Goal: Task Accomplishment & Management: Manage account settings

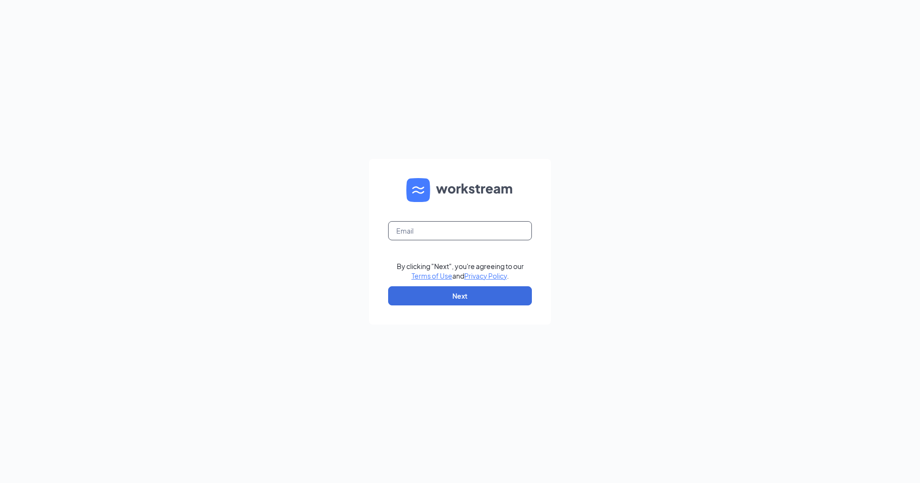
click at [497, 230] on input "text" at bounding box center [460, 230] width 144 height 19
type input "[EMAIL_ADDRESS][DOMAIN_NAME]"
drag, startPoint x: 465, startPoint y: 292, endPoint x: 461, endPoint y: 297, distance: 6.1
click at [466, 292] on button "Next" at bounding box center [460, 295] width 144 height 19
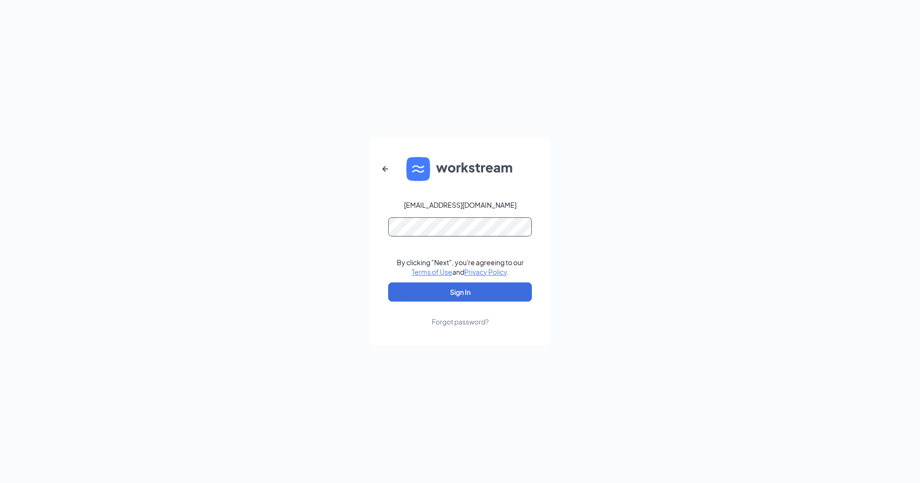
click at [388, 283] on button "Sign In" at bounding box center [460, 292] width 144 height 19
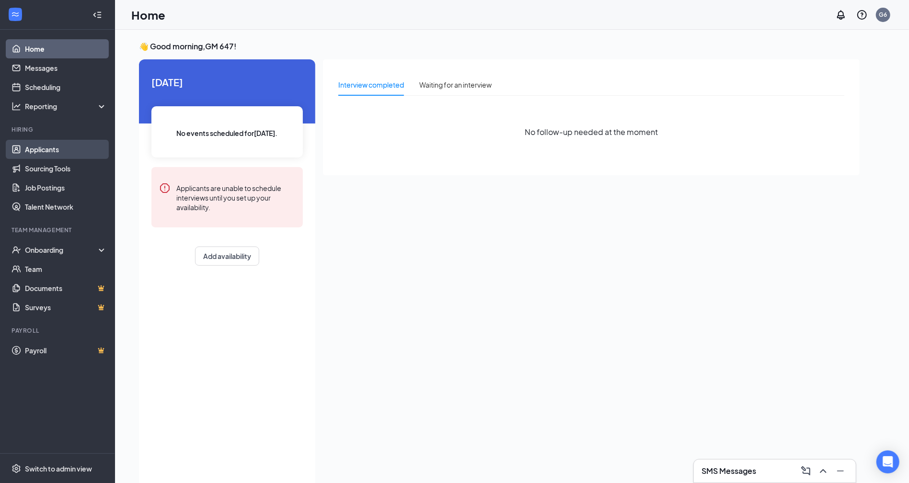
drag, startPoint x: 175, startPoint y: 117, endPoint x: 54, endPoint y: 152, distance: 126.5
click at [28, 131] on div "Home Messages Scheduling Reporting Hiring Applicants Sourcing Tools Job Posting…" at bounding box center [454, 251] width 909 height 503
click at [56, 149] on link "Applicants" at bounding box center [66, 149] width 82 height 19
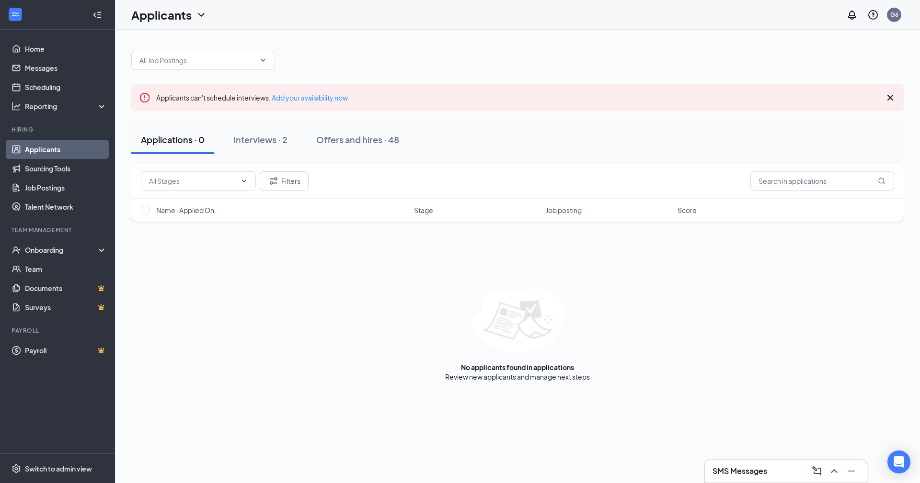
drag, startPoint x: 260, startPoint y: 137, endPoint x: 541, endPoint y: 122, distance: 281.6
click at [260, 136] on div "Interviews · 2" at bounding box center [260, 140] width 54 height 12
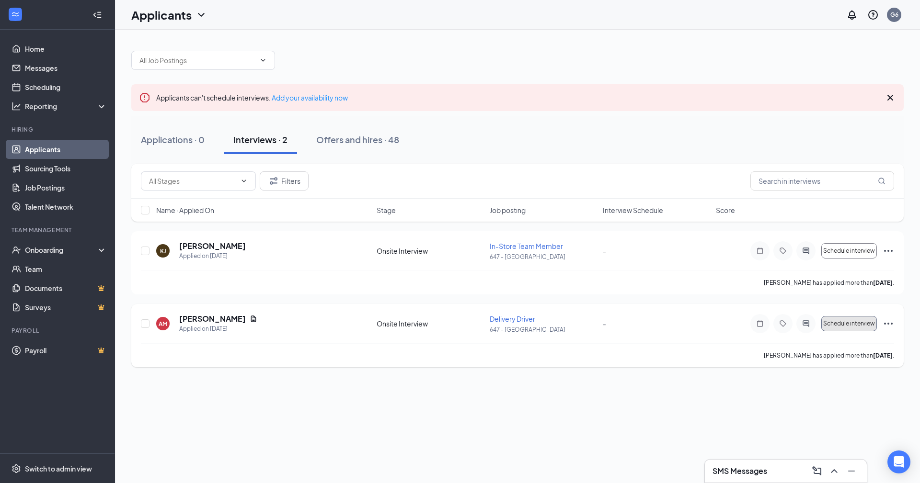
click at [847, 328] on button "Schedule interview" at bounding box center [849, 323] width 56 height 15
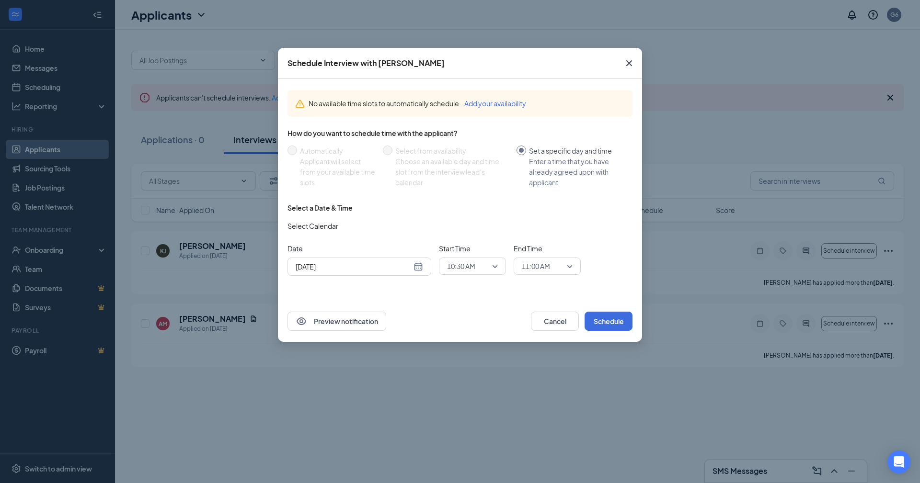
click at [414, 265] on div "Sep 16, 2025" at bounding box center [359, 267] width 127 height 11
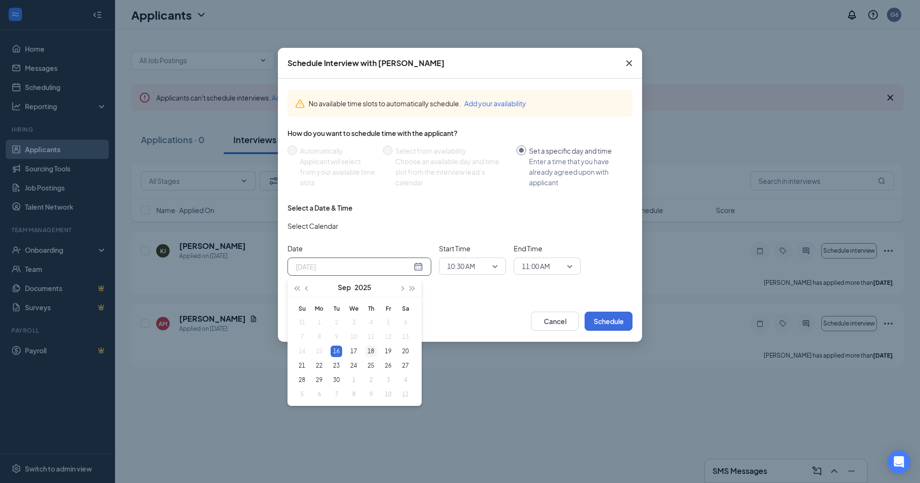
type input "Sep 18, 2025"
click at [367, 348] on div "18" at bounding box center [370, 351] width 11 height 11
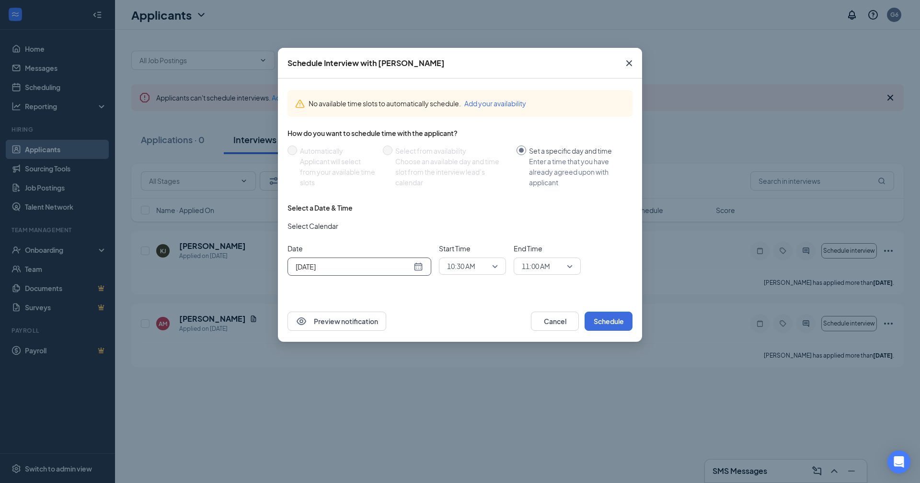
click at [498, 263] on div "10:30 AM" at bounding box center [472, 266] width 67 height 17
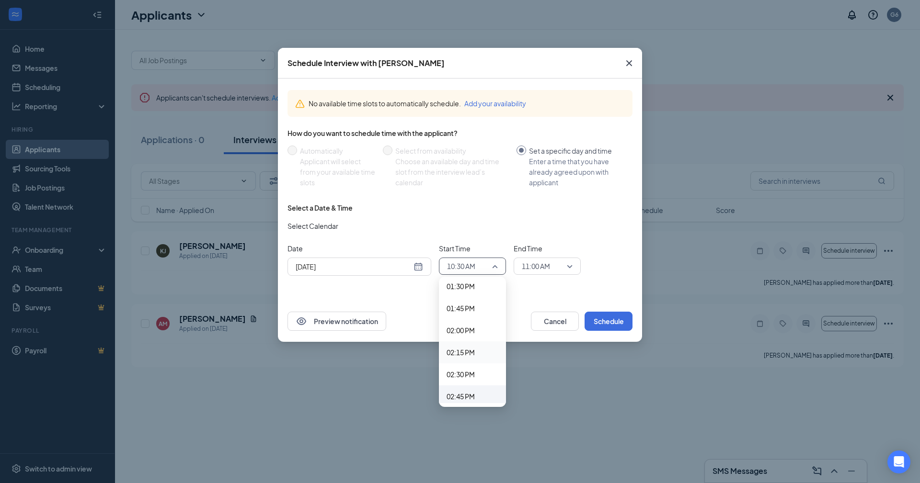
scroll to position [1209, 0]
click at [458, 361] on span "02:30 PM" at bounding box center [460, 361] width 28 height 11
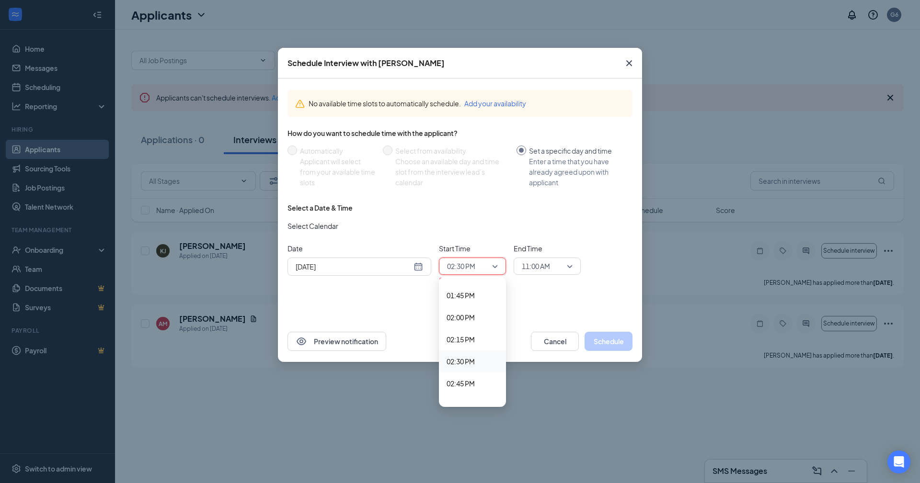
click at [560, 264] on span "11:00 AM" at bounding box center [543, 266] width 42 height 14
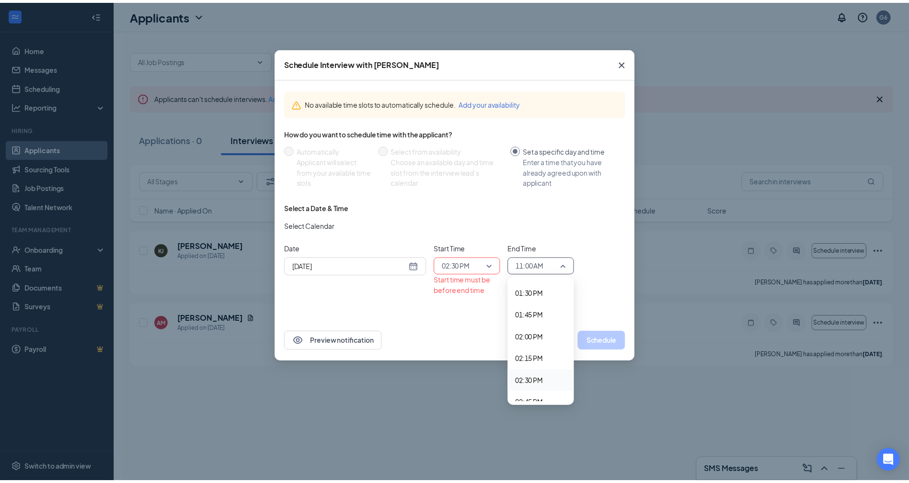
scroll to position [1253, 0]
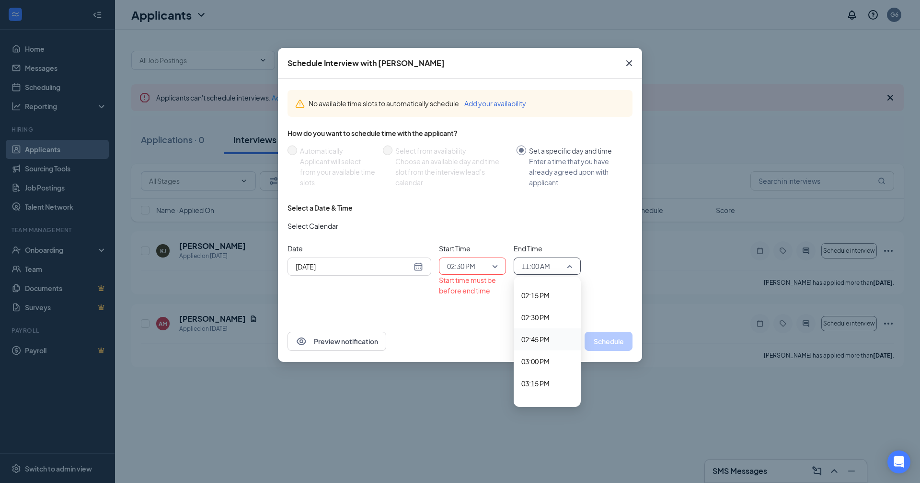
click at [535, 340] on span "02:45 PM" at bounding box center [535, 339] width 28 height 11
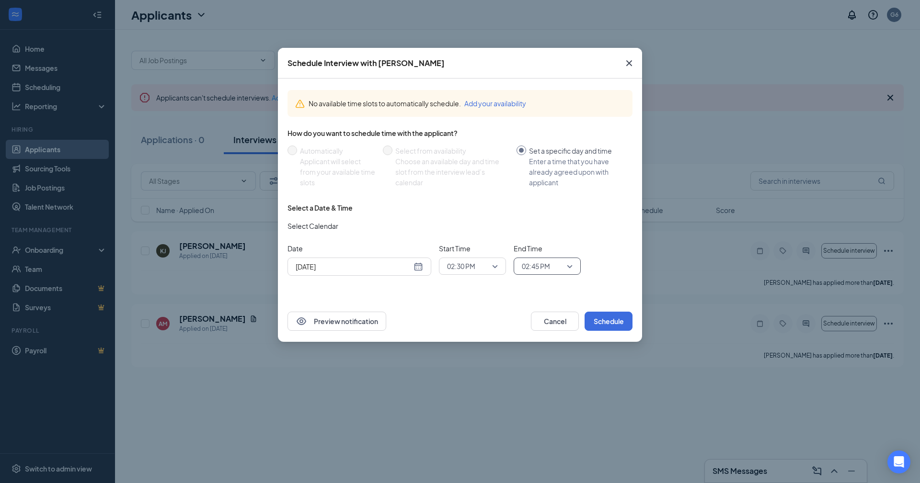
click at [600, 332] on div "Preview notification Cancel Schedule" at bounding box center [460, 321] width 364 height 41
click at [596, 325] on button "Schedule" at bounding box center [608, 321] width 48 height 19
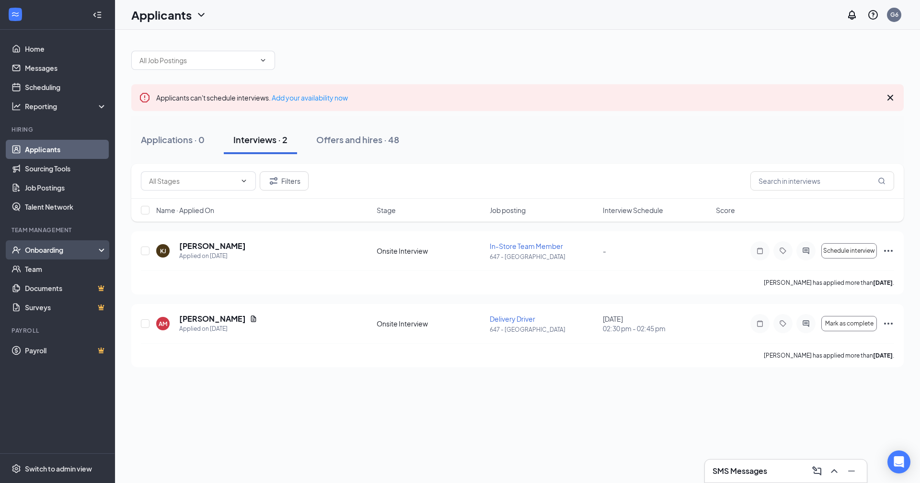
click at [51, 249] on div "Onboarding" at bounding box center [62, 250] width 74 height 10
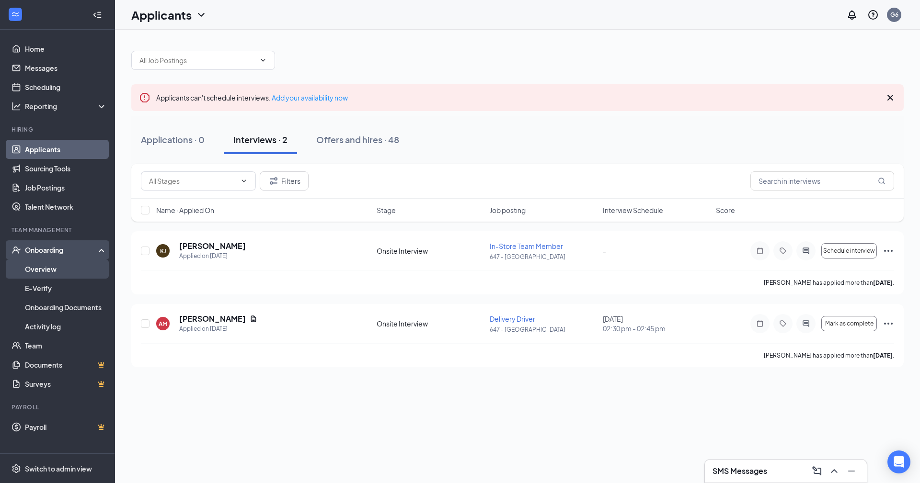
click at [45, 265] on link "Overview" at bounding box center [66, 269] width 82 height 19
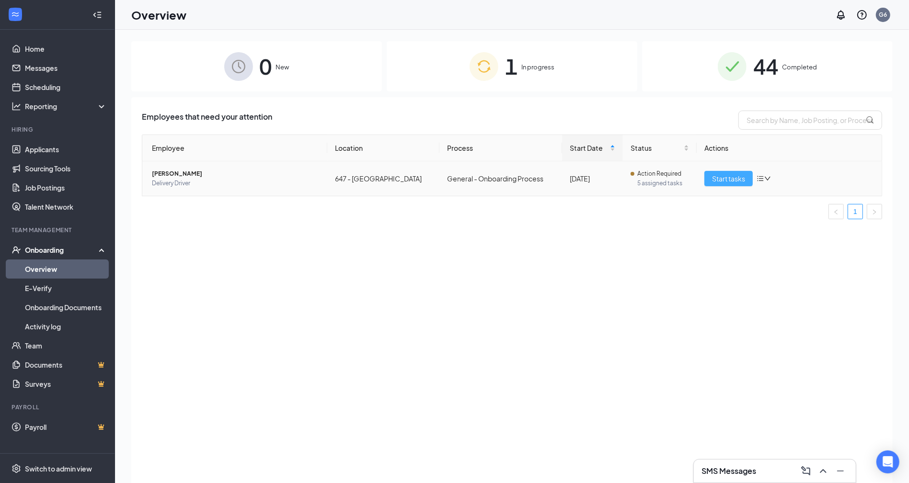
click at [728, 175] on span "Start tasks" at bounding box center [728, 178] width 33 height 11
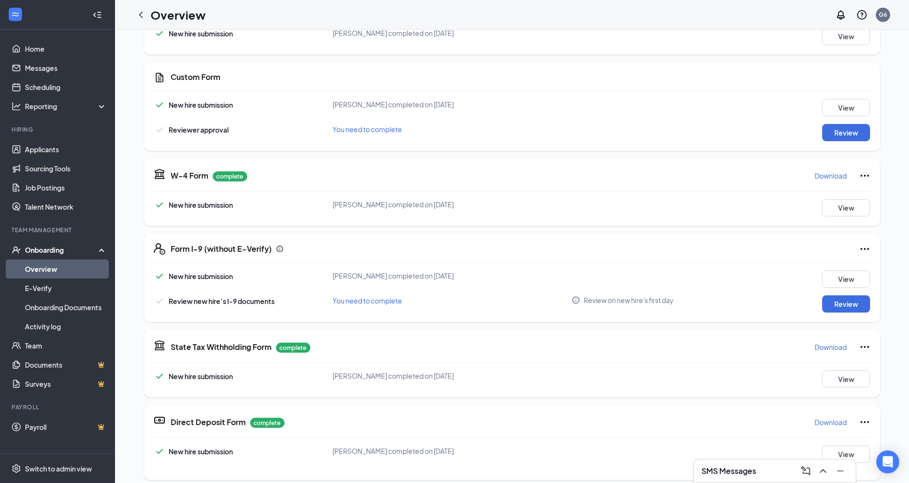
scroll to position [255, 0]
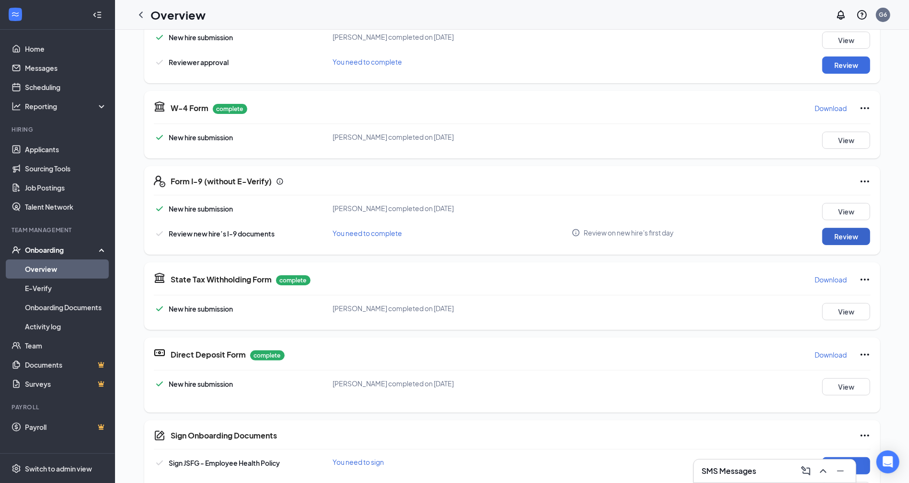
click at [836, 234] on button "Review" at bounding box center [846, 236] width 48 height 17
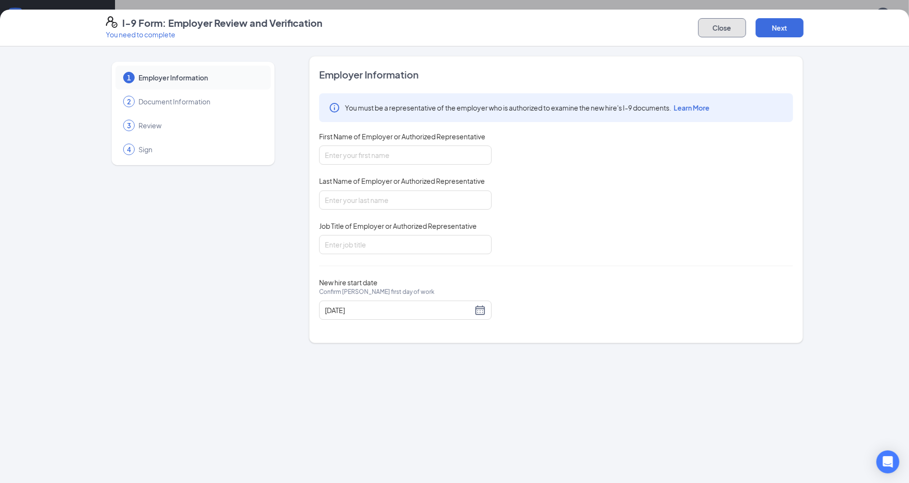
click at [731, 26] on button "Close" at bounding box center [722, 27] width 48 height 19
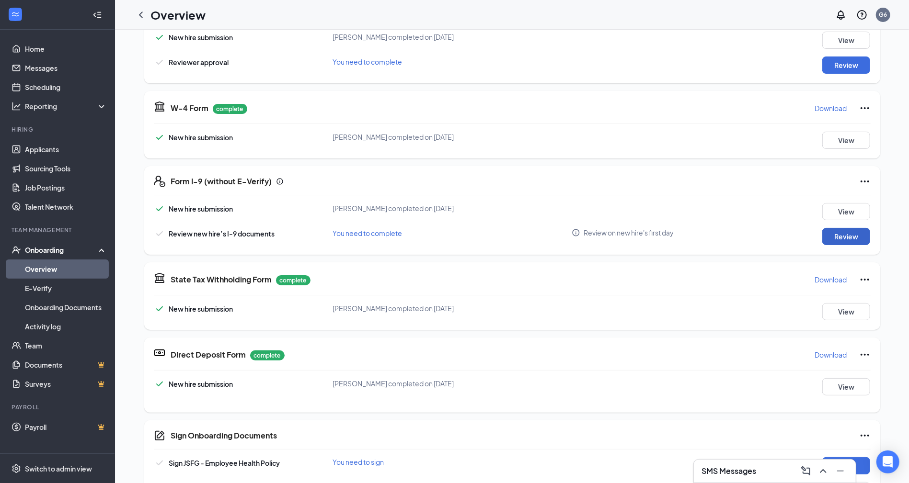
scroll to position [347, 0]
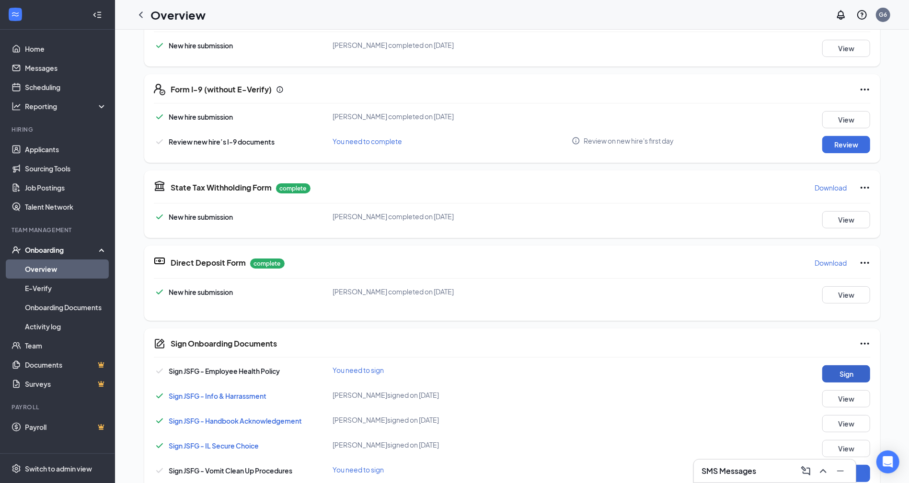
click at [828, 378] on button "Sign" at bounding box center [846, 374] width 48 height 17
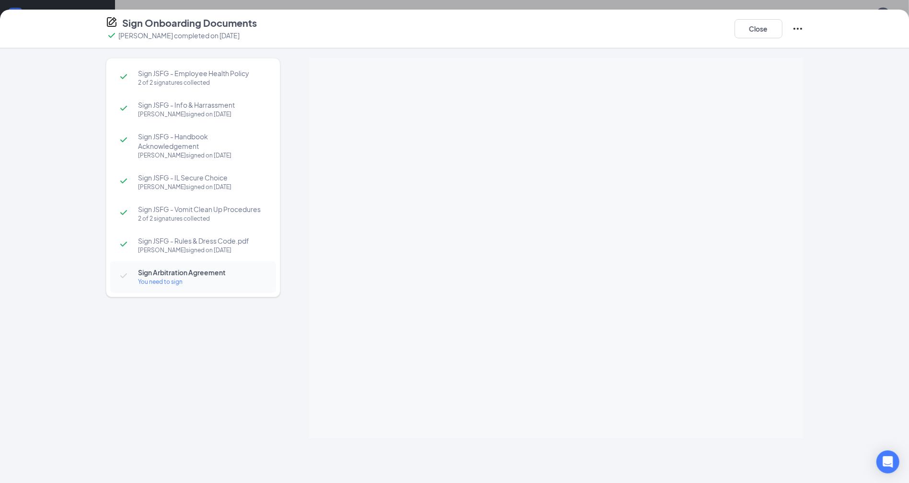
scroll to position [418, 0]
click at [550, 172] on div at bounding box center [556, 248] width 494 height 380
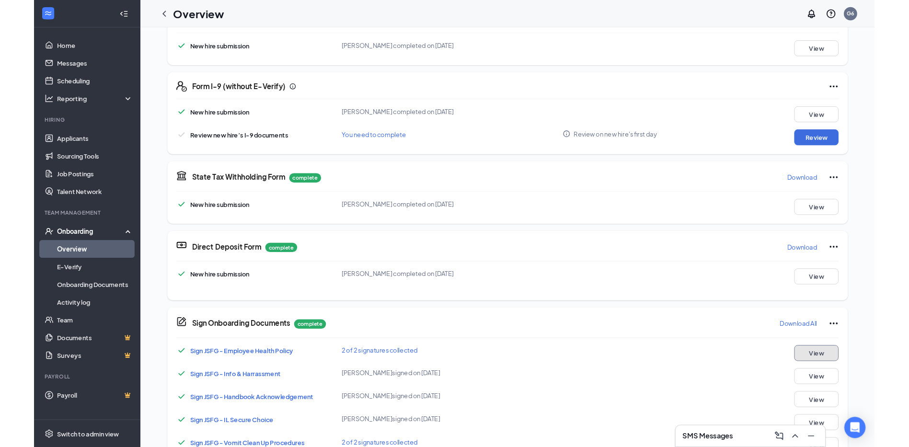
scroll to position [216, 0]
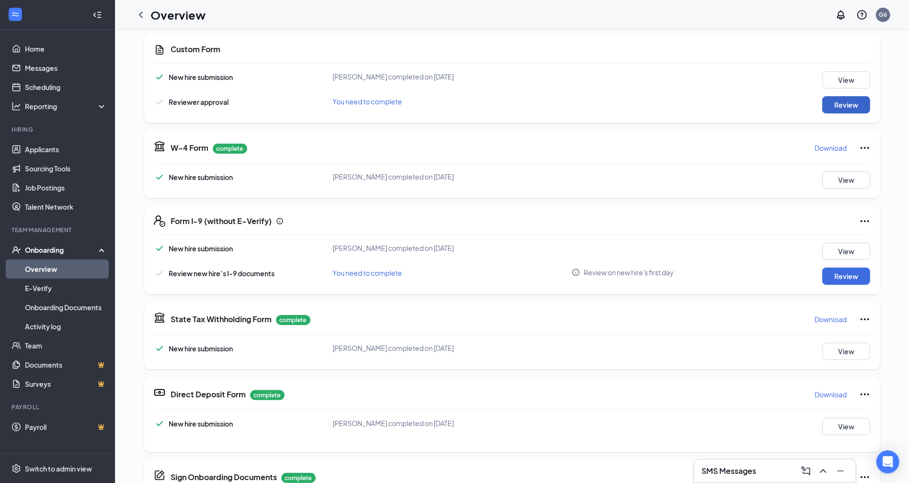
click at [843, 103] on button "Review" at bounding box center [846, 104] width 48 height 17
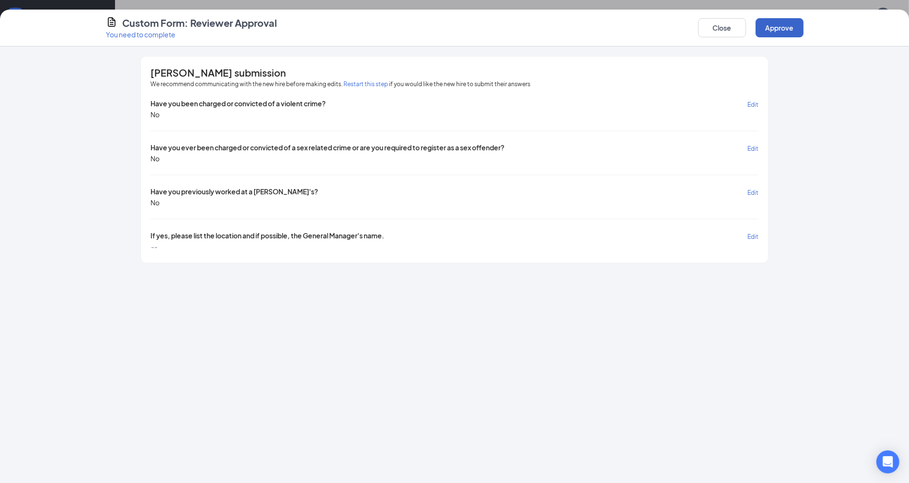
click at [787, 20] on button "Approve" at bounding box center [779, 27] width 48 height 19
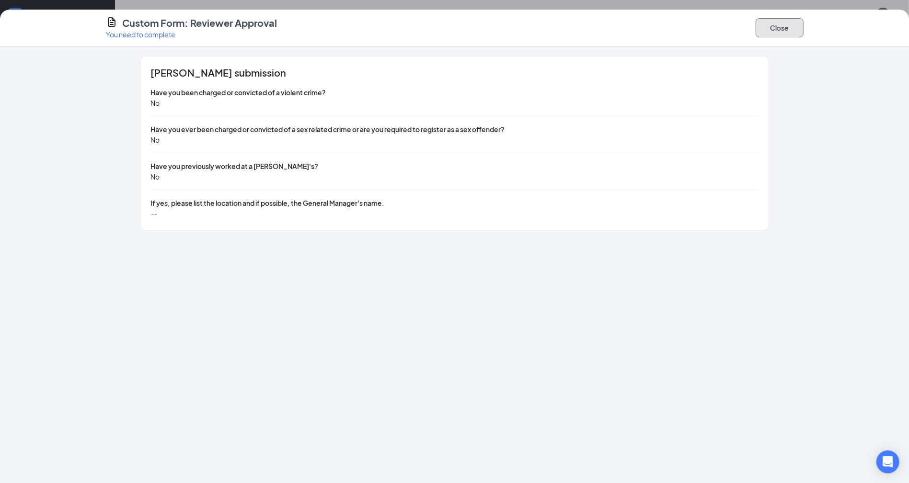
click at [773, 25] on button "Close" at bounding box center [779, 27] width 48 height 19
